Goal: Task Accomplishment & Management: Manage account settings

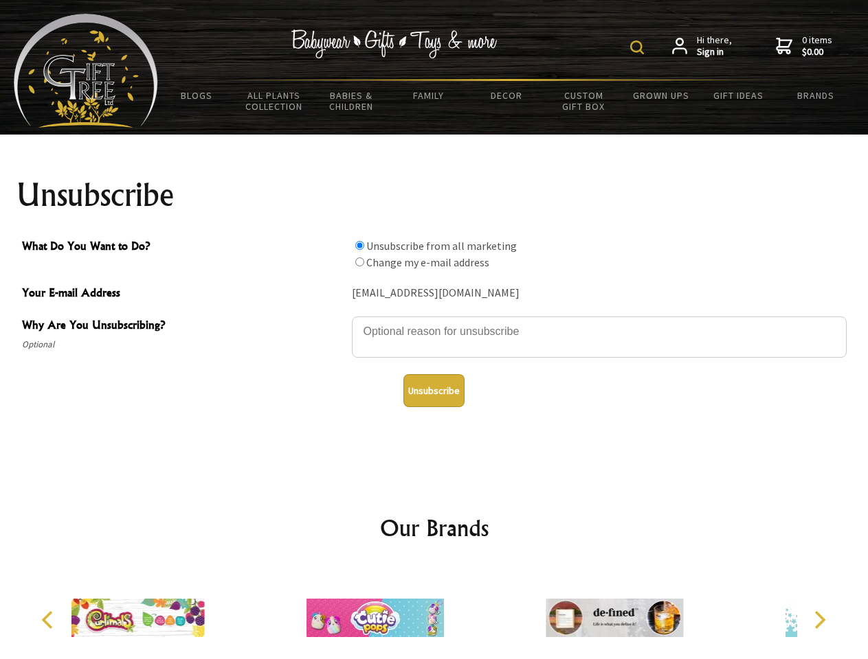
click at [639, 47] on img at bounding box center [637, 48] width 14 height 14
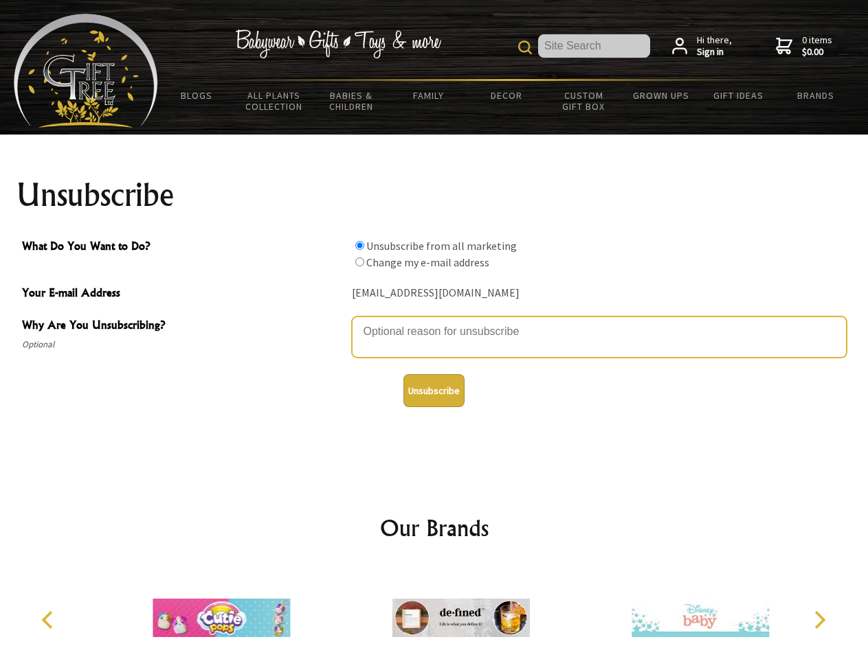
click at [434, 321] on textarea "Why Are You Unsubscribing?" at bounding box center [599, 337] width 495 height 41
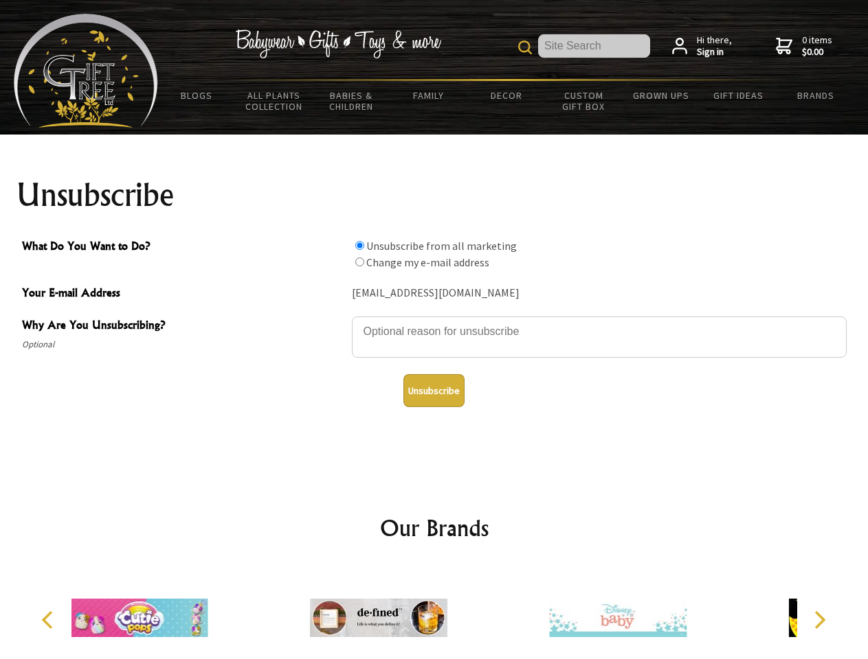
click at [359, 245] on input "What Do You Want to Do?" at bounding box center [359, 245] width 9 height 9
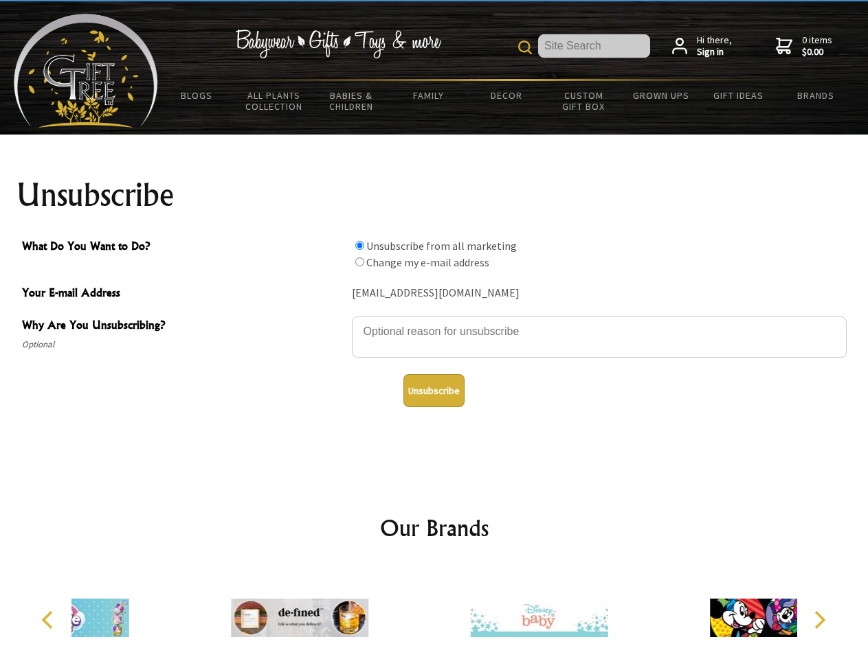
click at [359, 262] on input "What Do You Want to Do?" at bounding box center [359, 262] width 9 height 9
radio input "true"
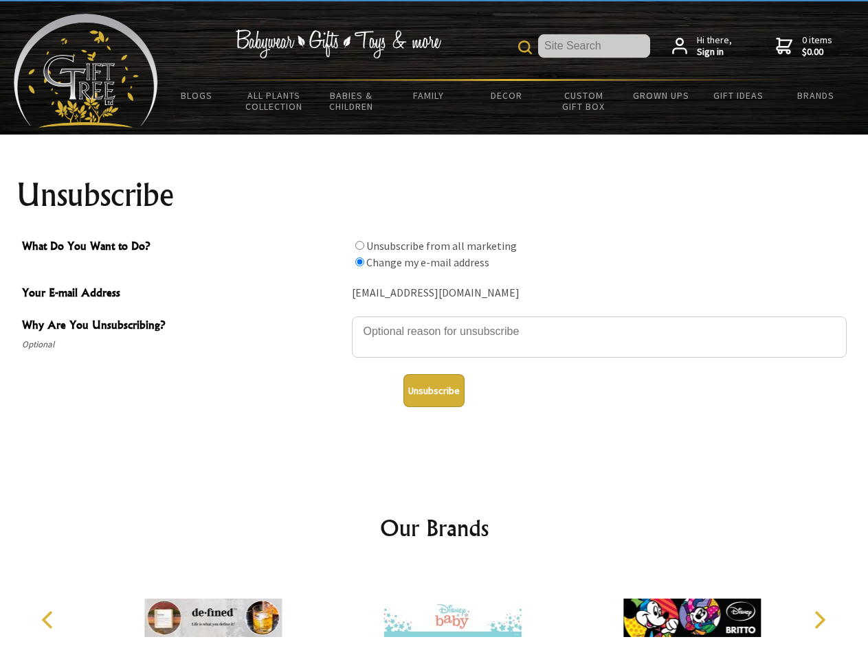
click at [433, 391] on button "Unsubscribe" at bounding box center [433, 390] width 61 height 33
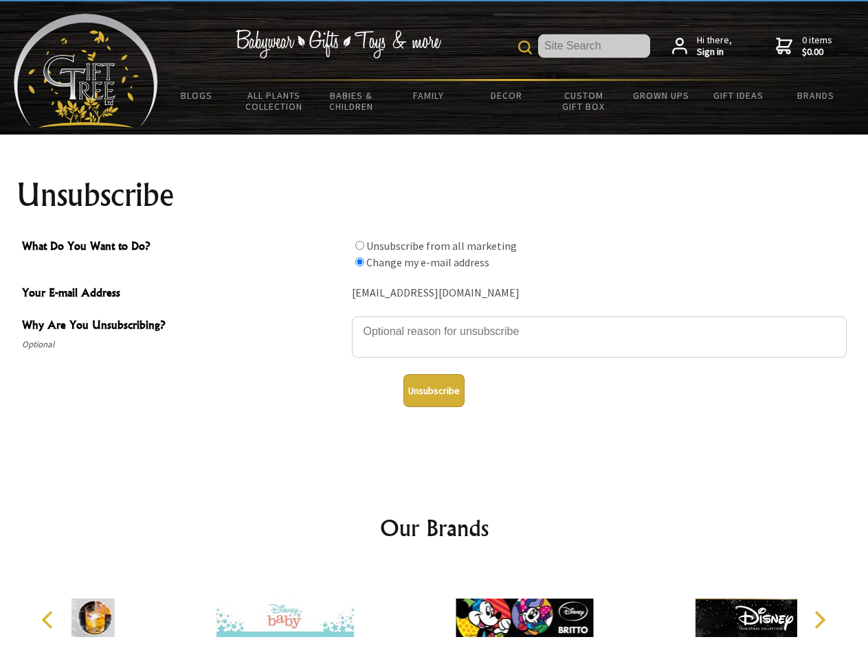
click at [434, 613] on div at bounding box center [524, 620] width 239 height 107
click at [49, 620] on icon "Previous" at bounding box center [49, 620] width 18 height 18
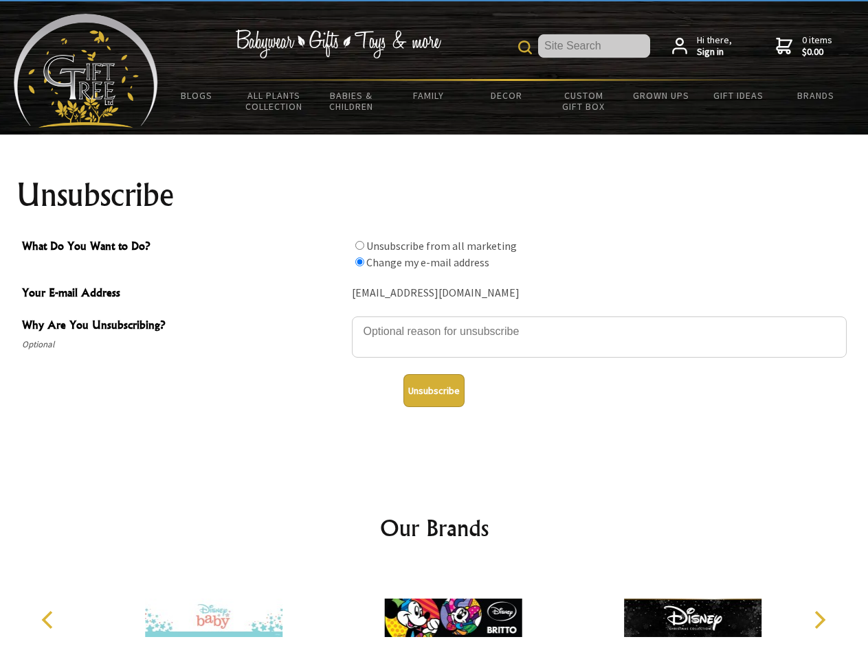
click at [819, 620] on icon "Next" at bounding box center [818, 620] width 18 height 18
